Goal: Information Seeking & Learning: Check status

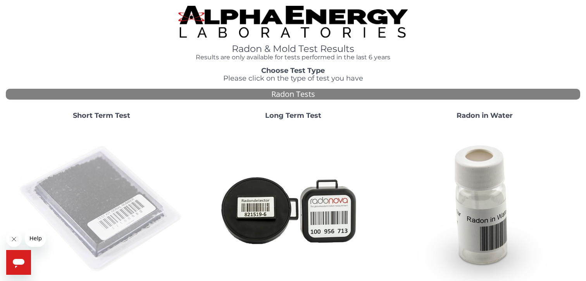
click at [107, 176] on img at bounding box center [101, 209] width 167 height 167
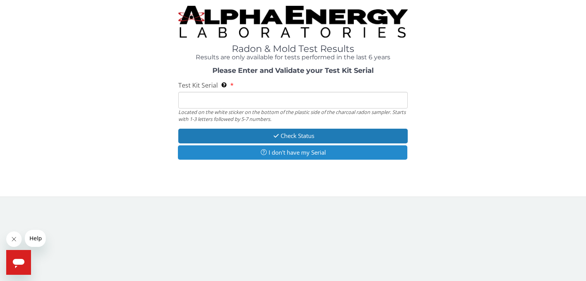
click at [263, 154] on icon "button" at bounding box center [264, 152] width 10 height 6
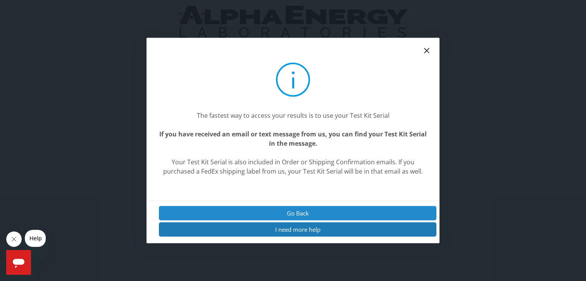
click at [309, 210] on button "Go Back" at bounding box center [297, 213] width 277 height 14
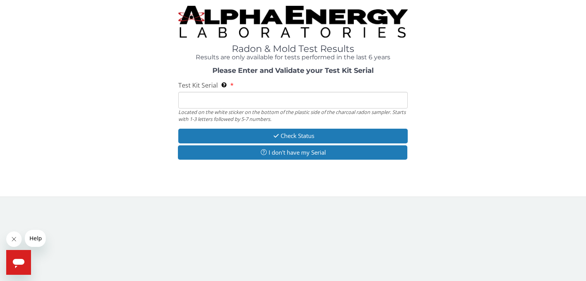
click at [262, 97] on input "Test Kit Serial Located on the white sticker on the bottom of the plastic side …" at bounding box center [293, 100] width 230 height 17
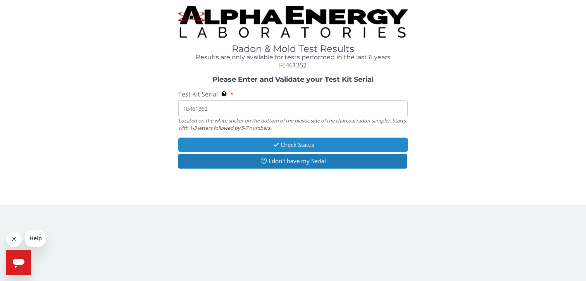
type input "FE461352"
click at [292, 144] on button "Check Status" at bounding box center [293, 145] width 230 height 14
